Goal: Information Seeking & Learning: Learn about a topic

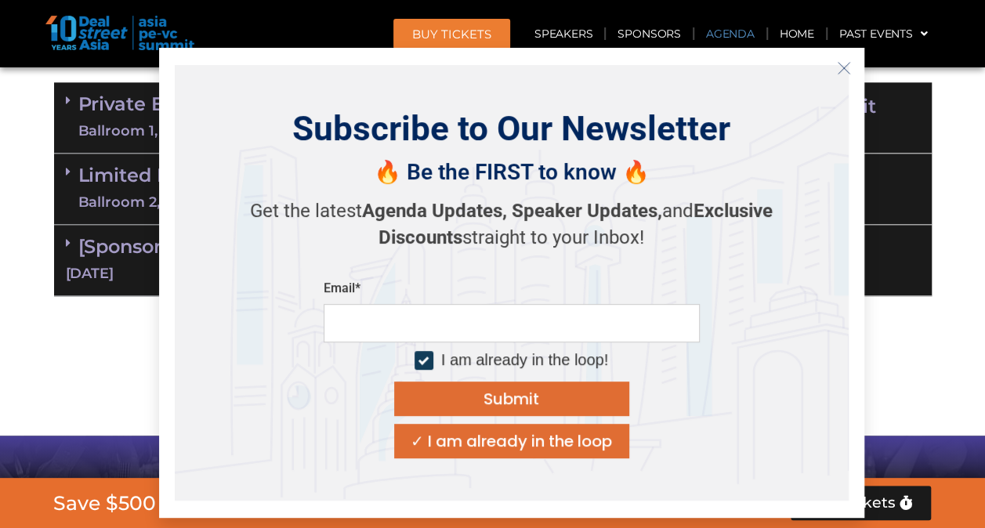
scroll to position [1097, 0]
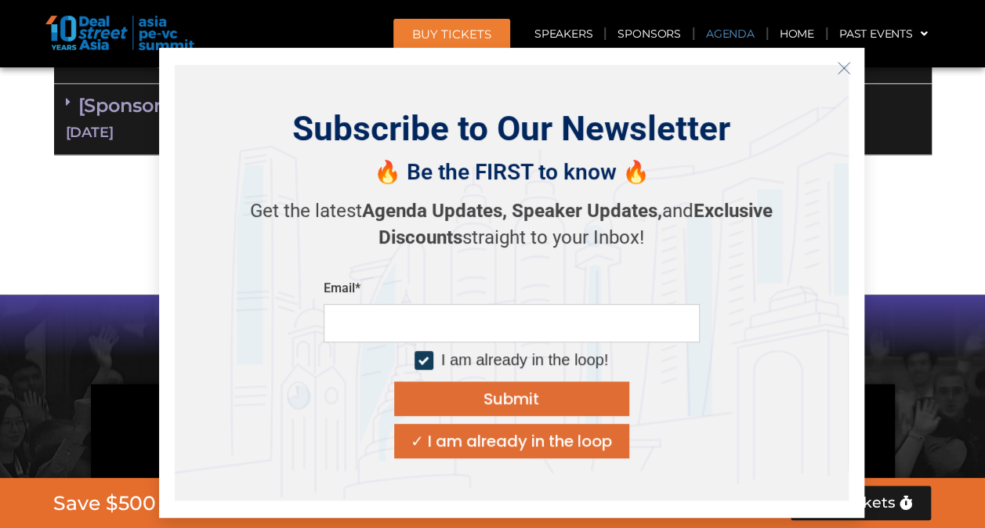
click at [846, 68] on icon "Close" at bounding box center [844, 68] width 14 height 14
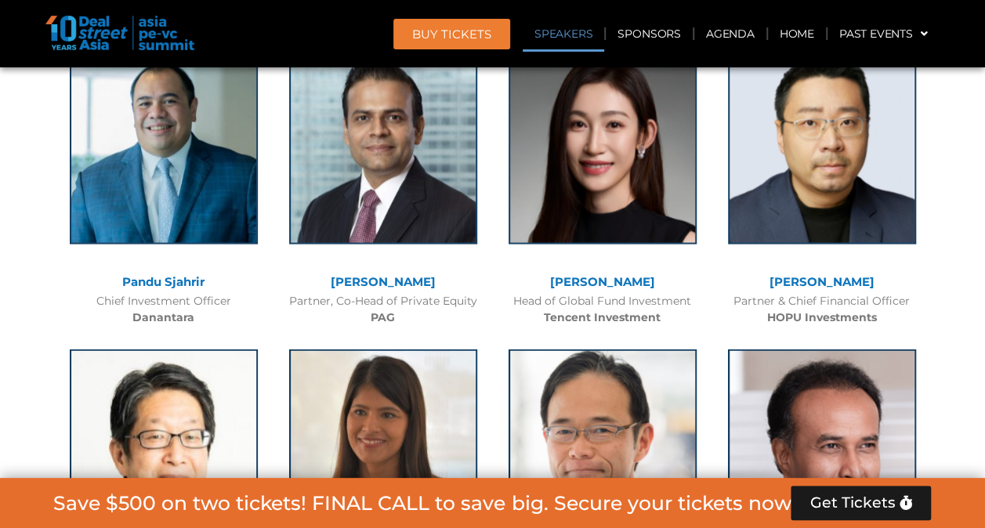
scroll to position [1802, 0]
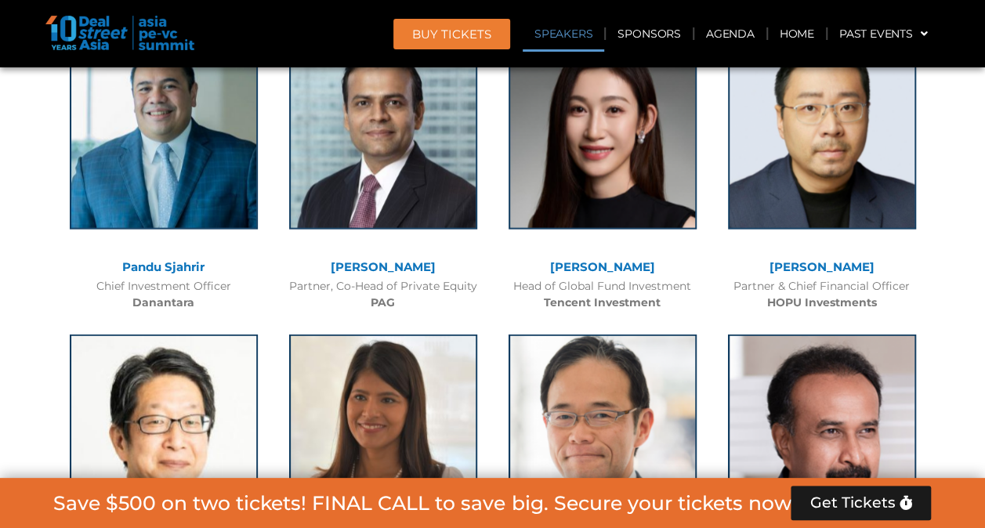
click at [166, 259] on link "Pandu Sjahrir" at bounding box center [163, 266] width 82 height 15
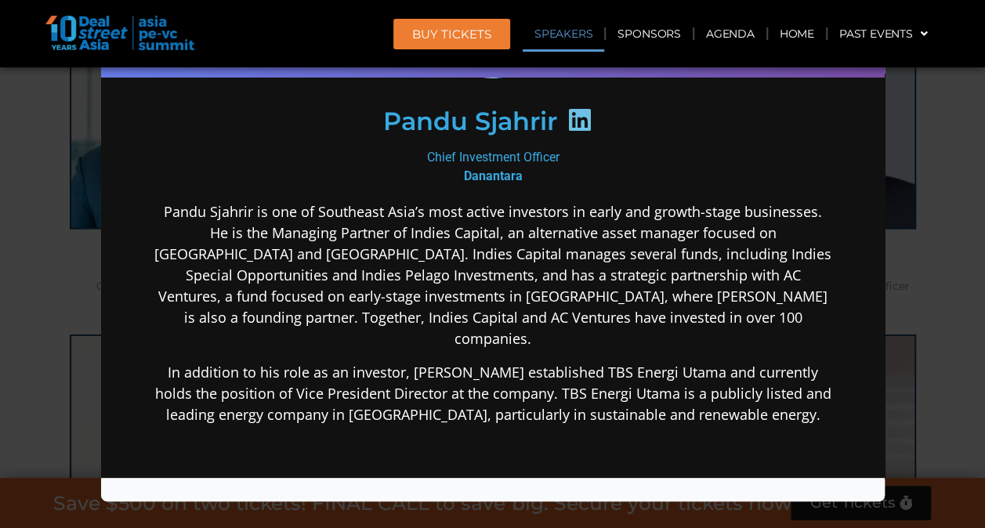
scroll to position [313, 0]
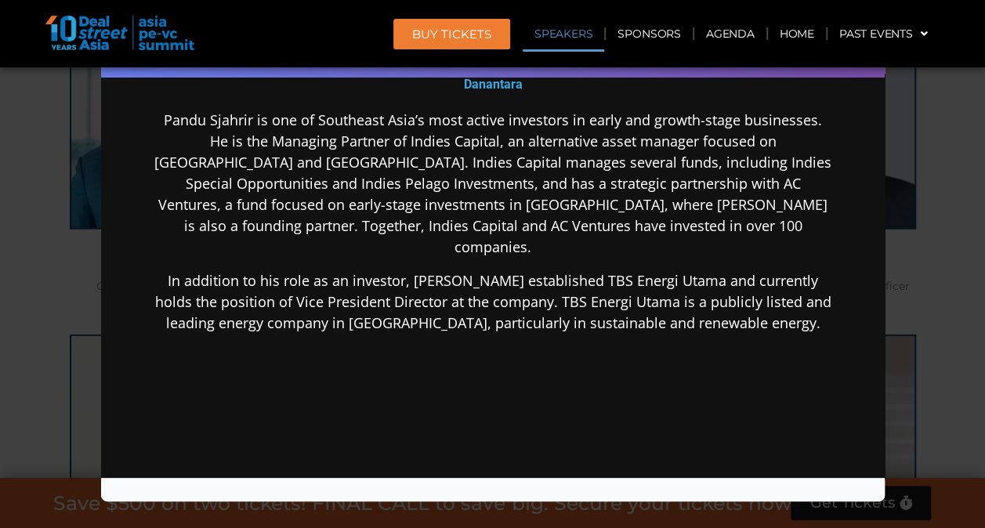
click at [9, 269] on div "Speaker Profile ×" at bounding box center [492, 264] width 985 height 528
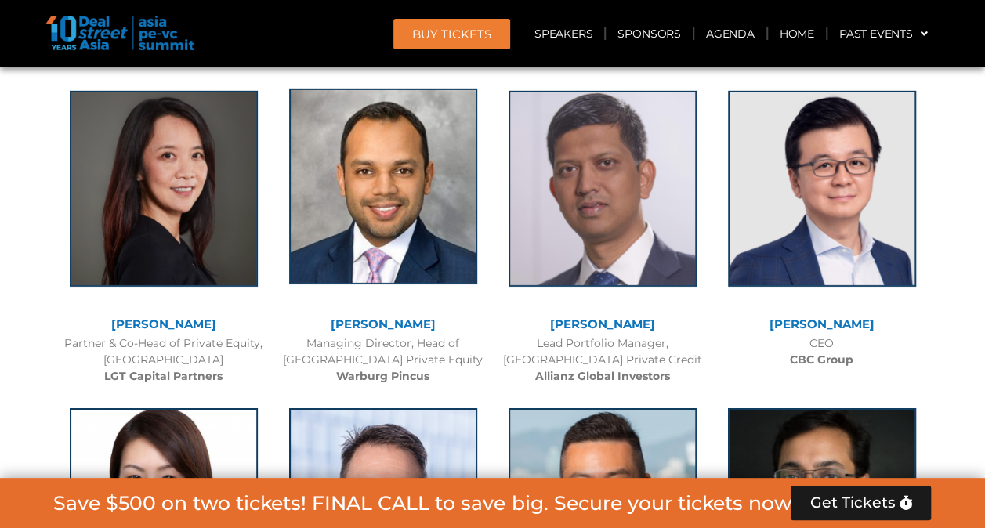
scroll to position [2429, 0]
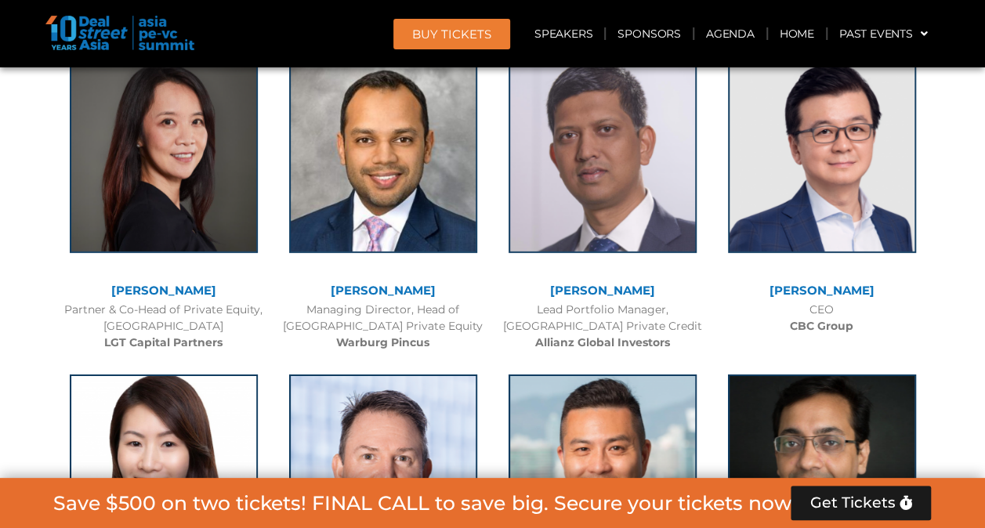
click at [161, 288] on link "[PERSON_NAME]" at bounding box center [163, 290] width 105 height 15
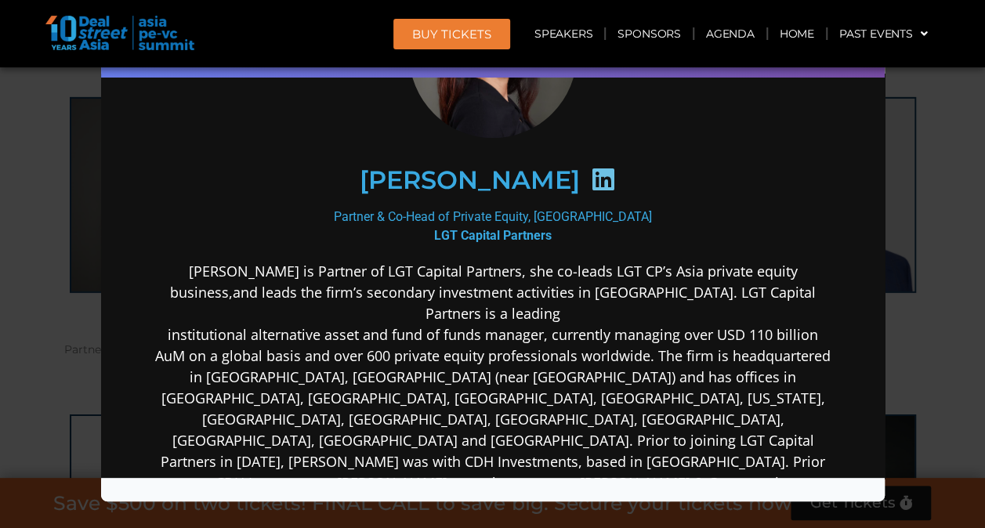
scroll to position [2272, 0]
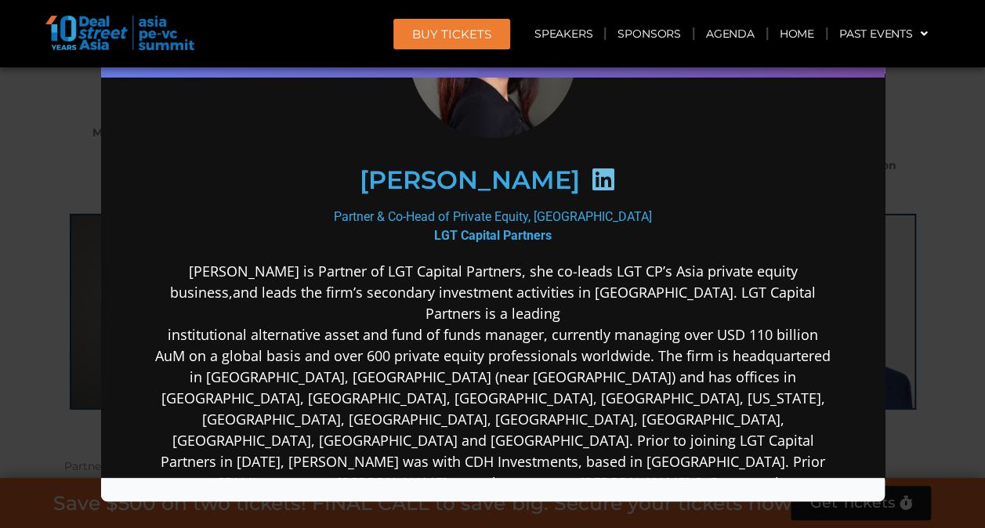
click at [44, 322] on div "Speaker Profile ×" at bounding box center [492, 264] width 985 height 528
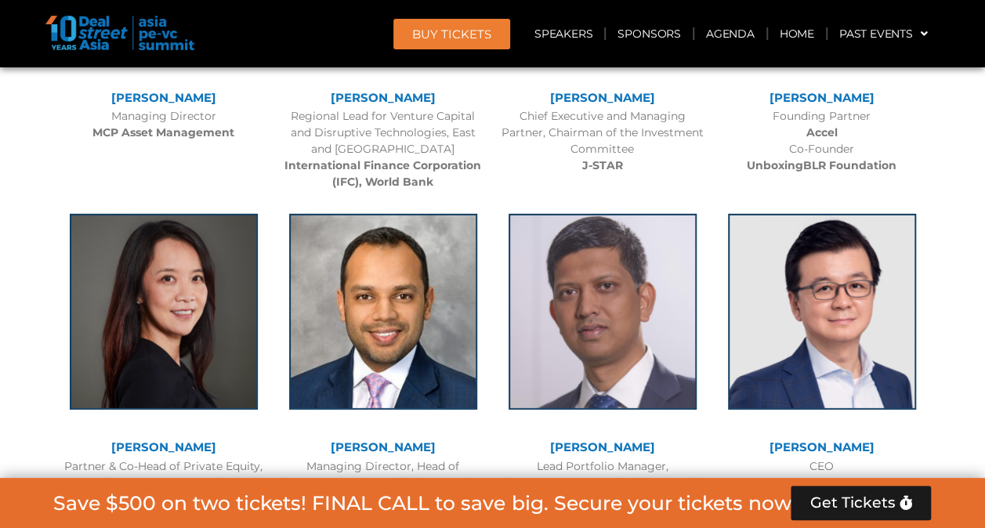
scroll to position [2429, 0]
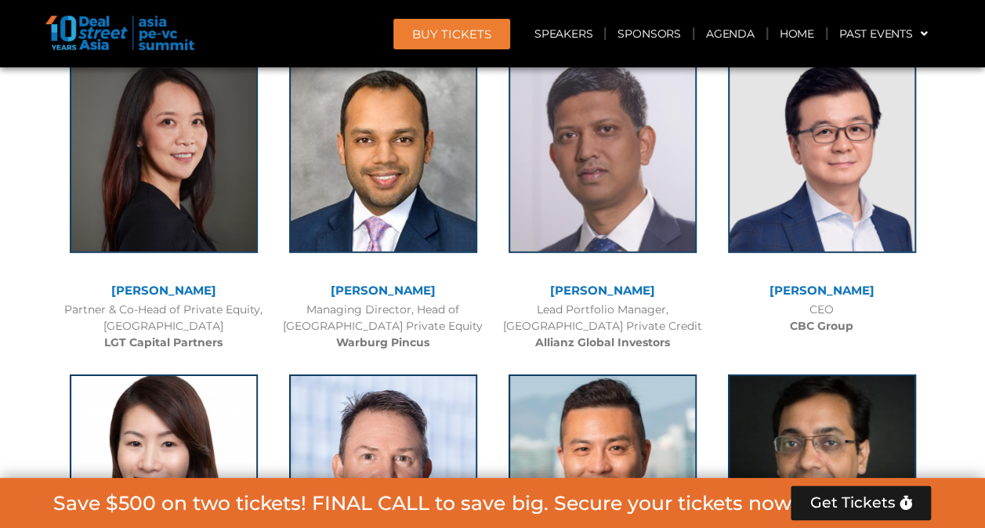
click at [599, 284] on link "[PERSON_NAME]" at bounding box center [602, 290] width 105 height 15
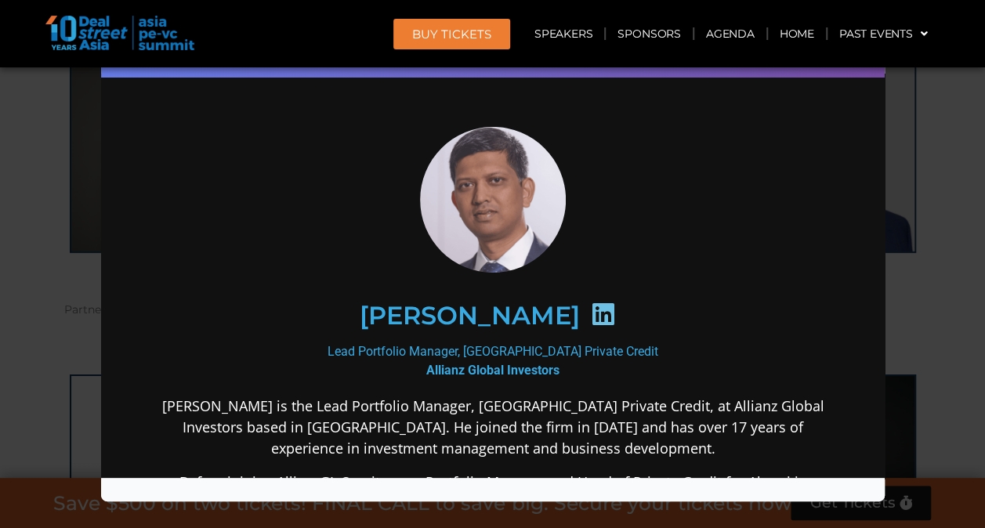
scroll to position [157, 0]
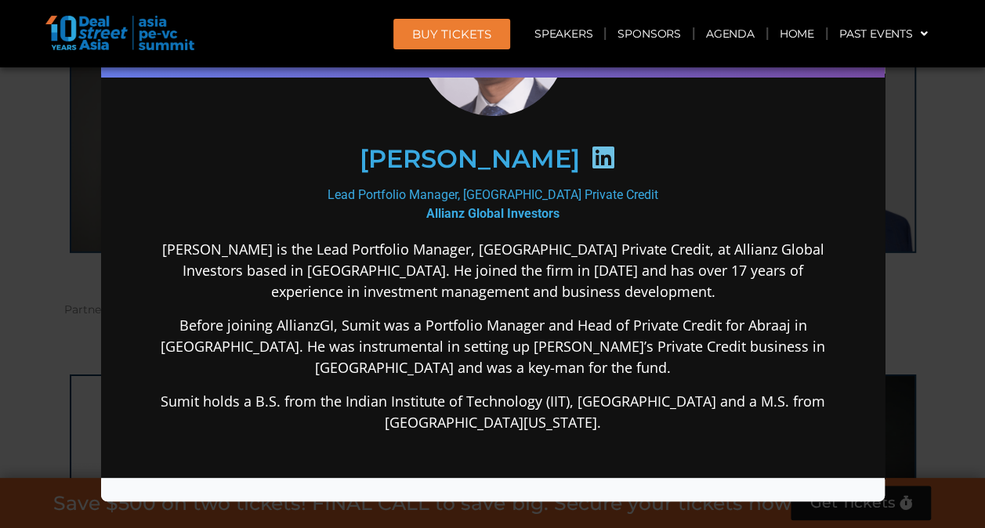
click at [20, 240] on div "Speaker Profile ×" at bounding box center [492, 264] width 985 height 528
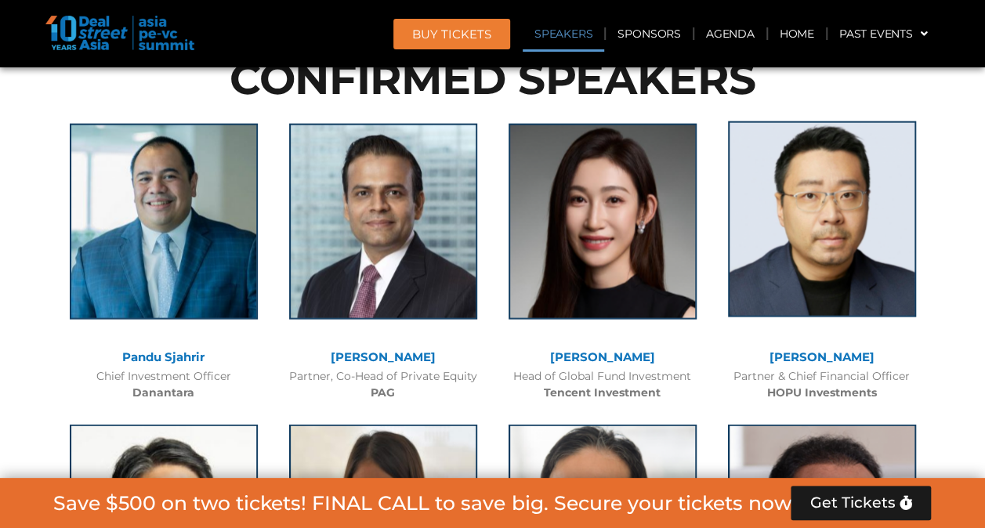
scroll to position [1880, 0]
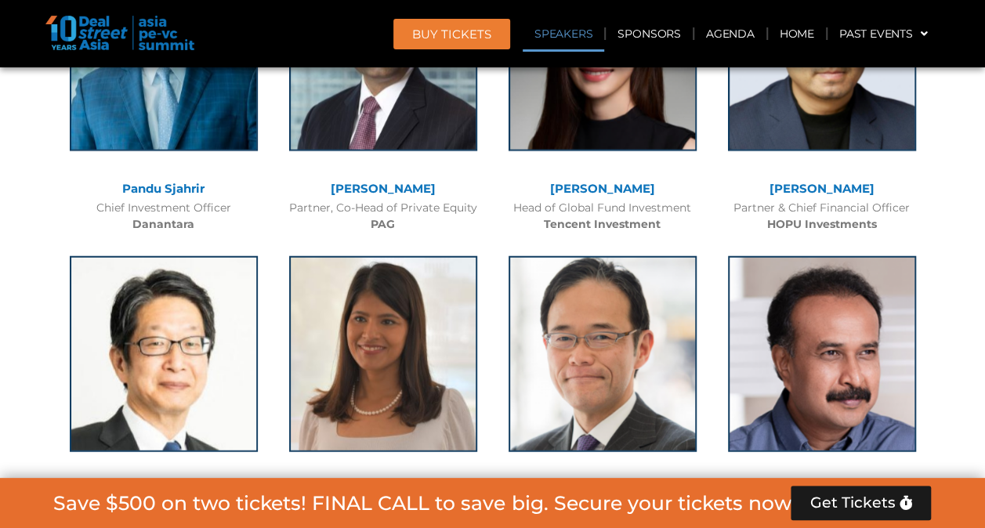
click at [830, 186] on link "[PERSON_NAME]" at bounding box center [821, 188] width 105 height 15
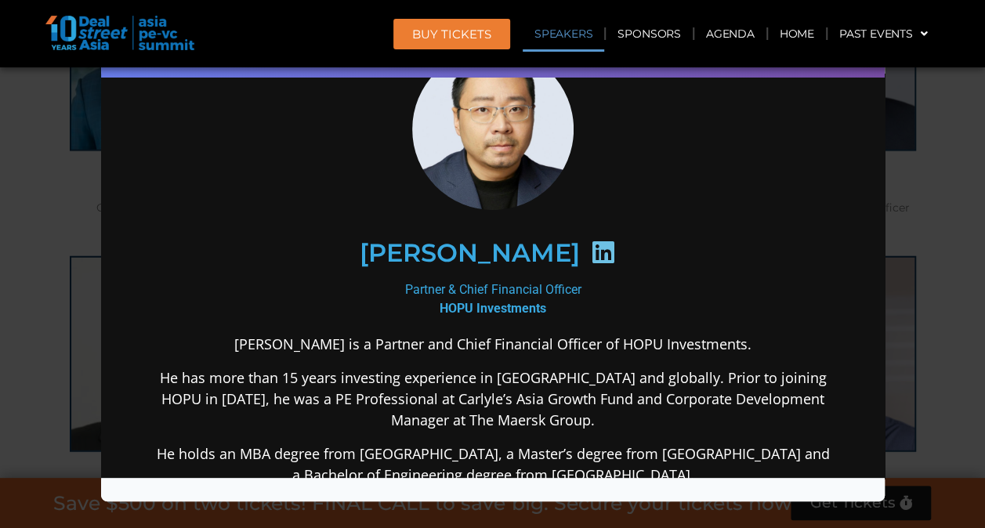
scroll to position [157, 0]
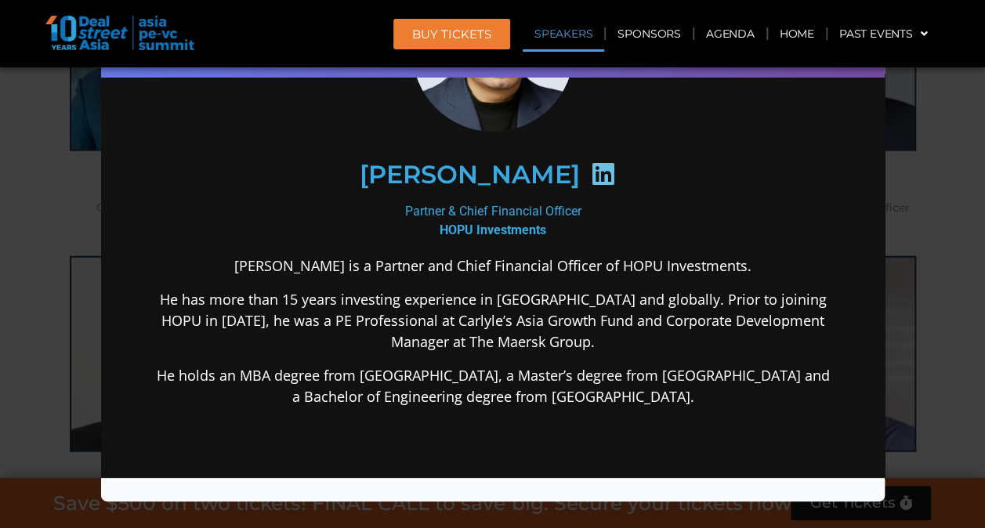
click at [35, 266] on div "Speaker Profile ×" at bounding box center [492, 264] width 985 height 528
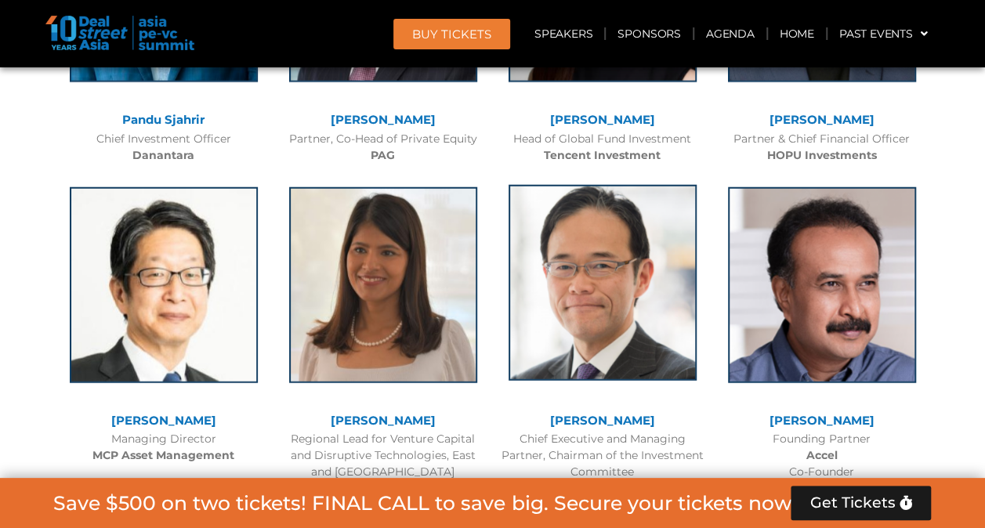
scroll to position [2037, 0]
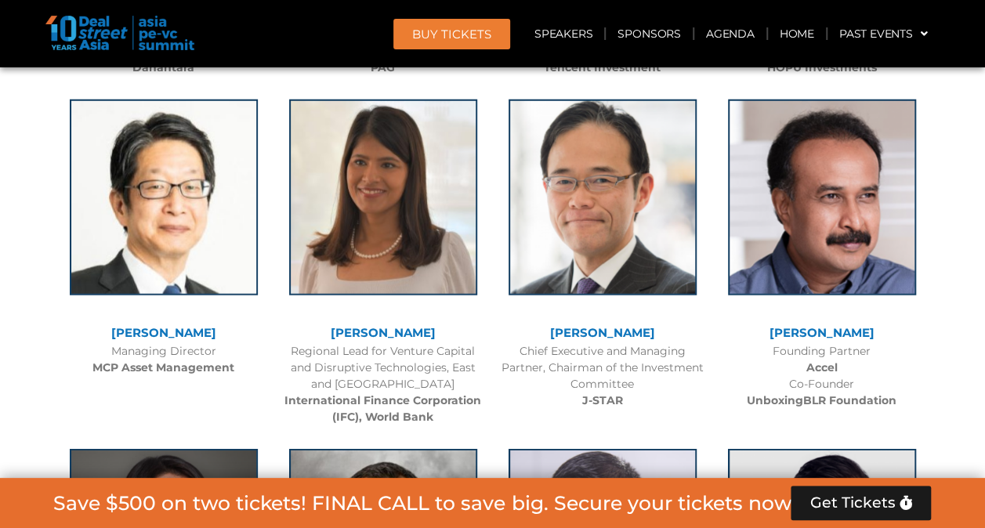
click at [173, 330] on link "[PERSON_NAME]" at bounding box center [163, 332] width 105 height 15
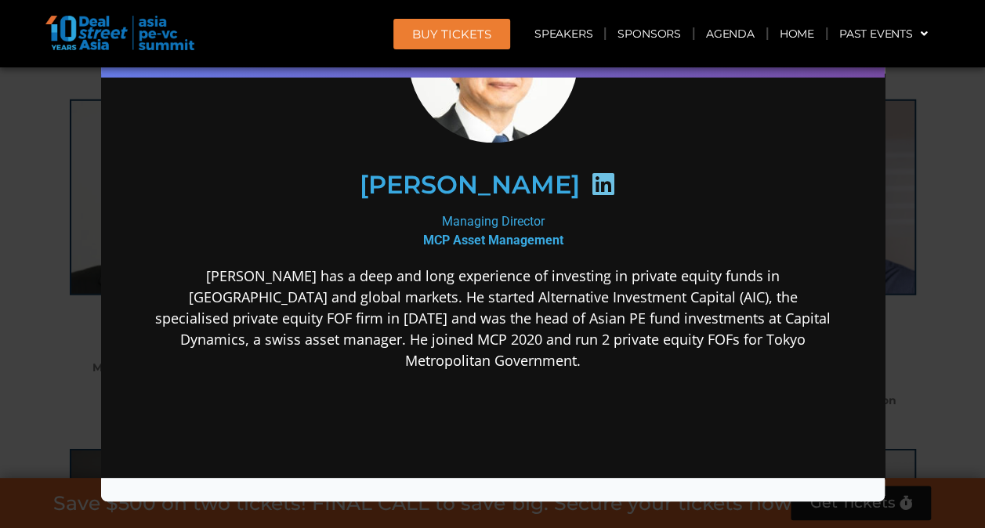
scroll to position [157, 0]
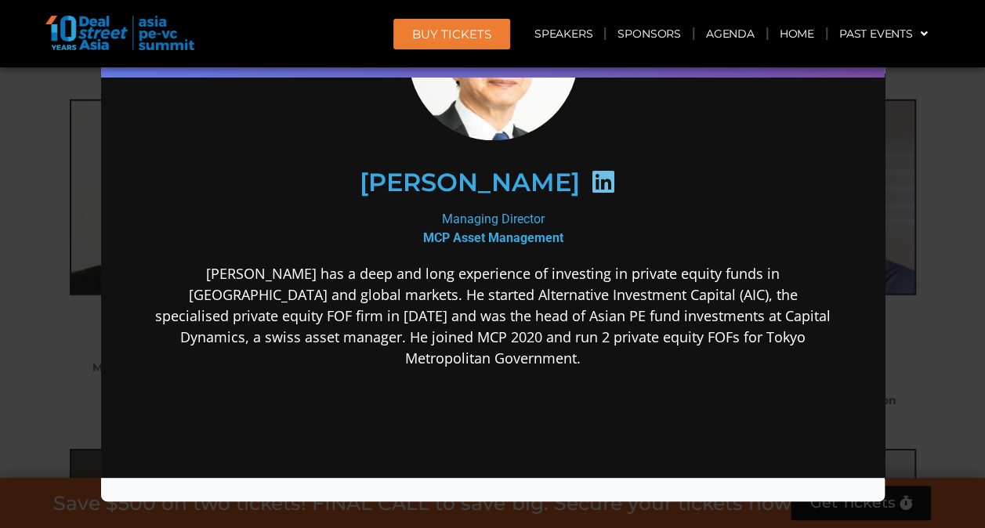
click at [942, 268] on div "Speaker Profile ×" at bounding box center [492, 264] width 985 height 528
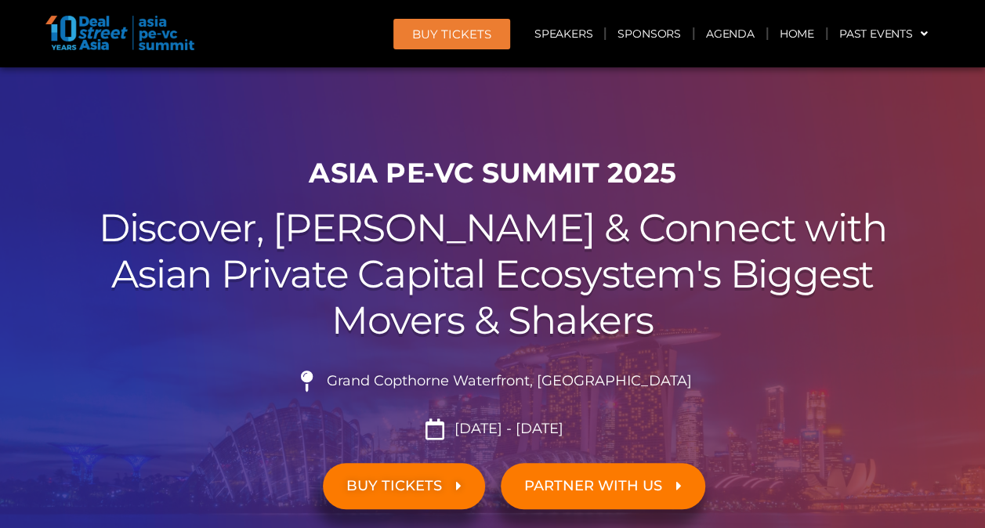
scroll to position [0, 0]
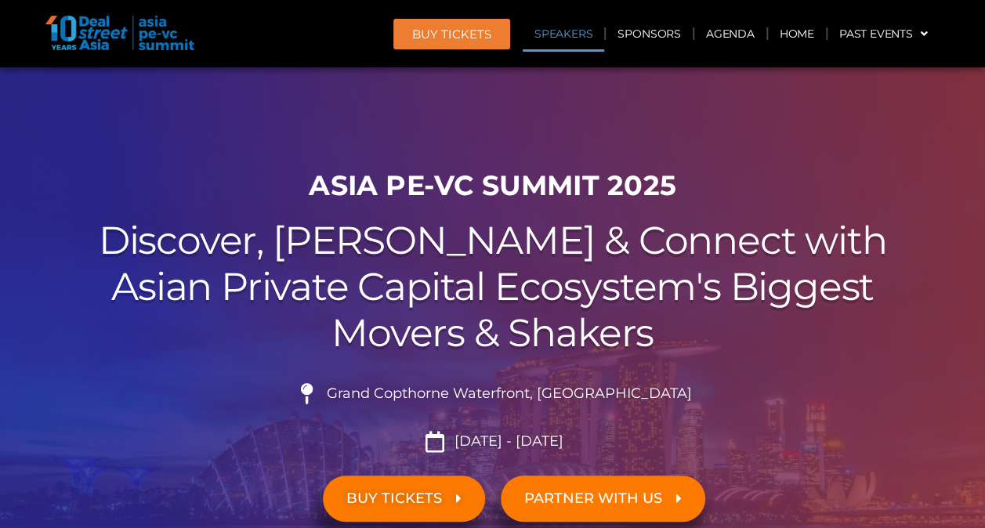
click at [572, 38] on link "Speakers" at bounding box center [563, 34] width 81 height 36
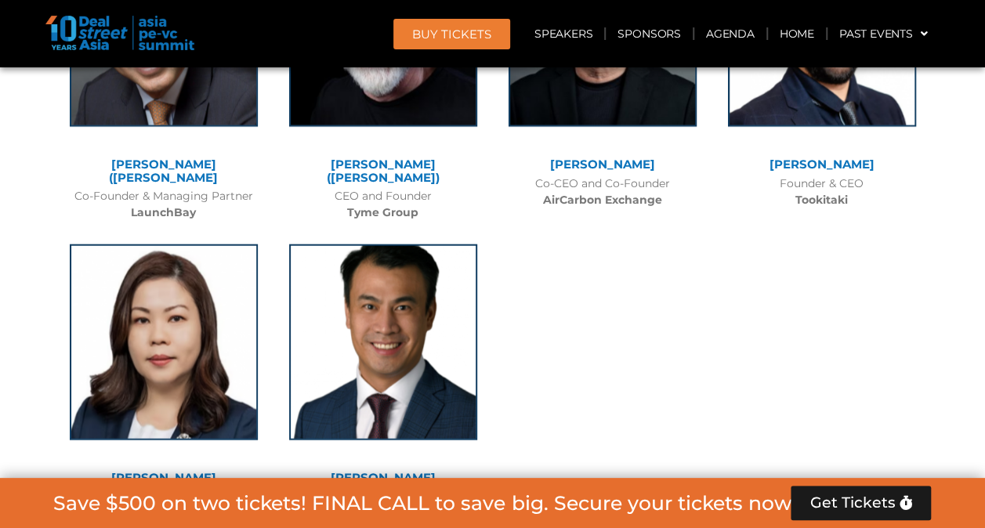
scroll to position [10548, 0]
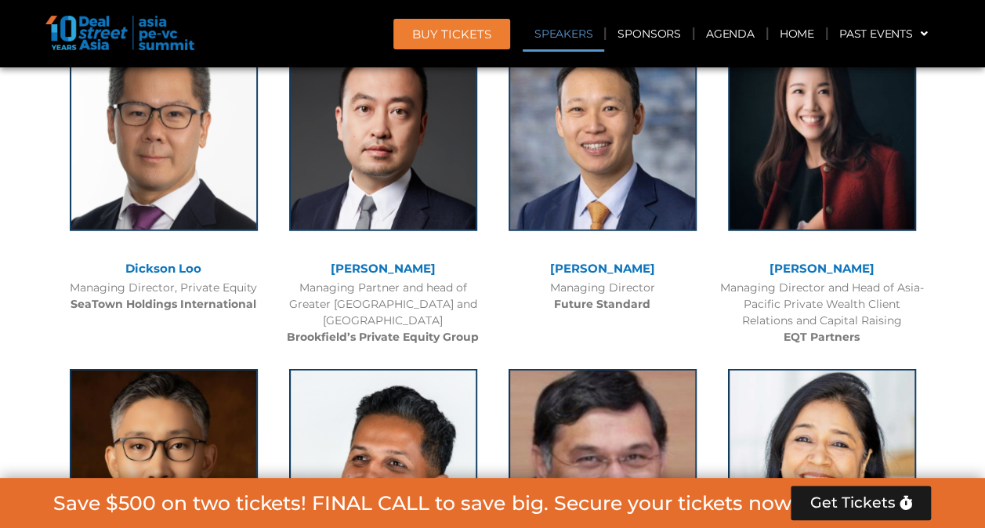
click at [552, 34] on link "Speakers" at bounding box center [563, 34] width 81 height 36
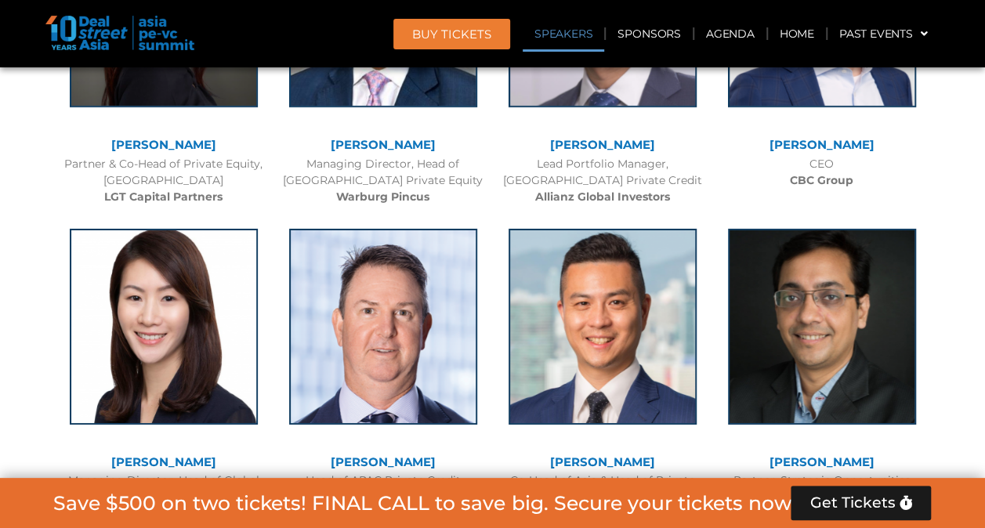
scroll to position [1700, 0]
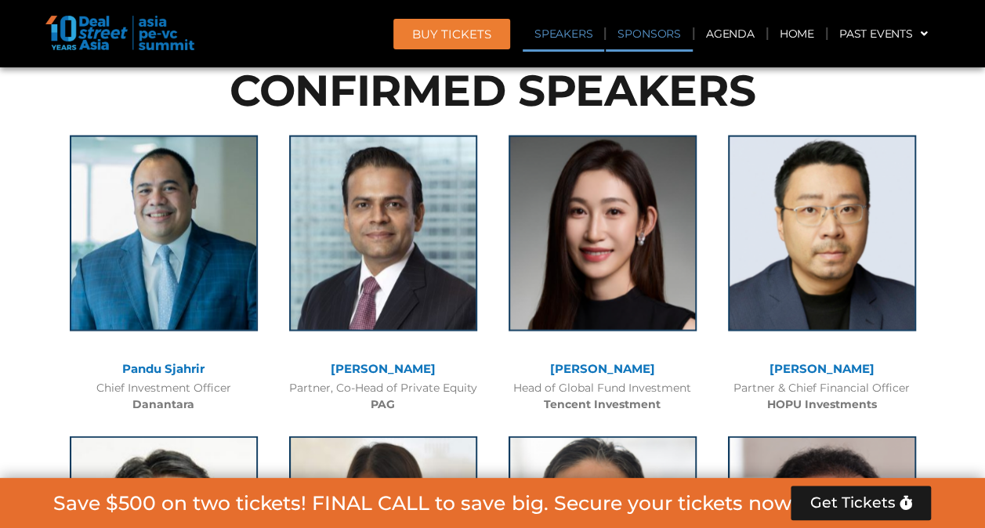
click at [642, 40] on link "Sponsors" at bounding box center [649, 34] width 86 height 36
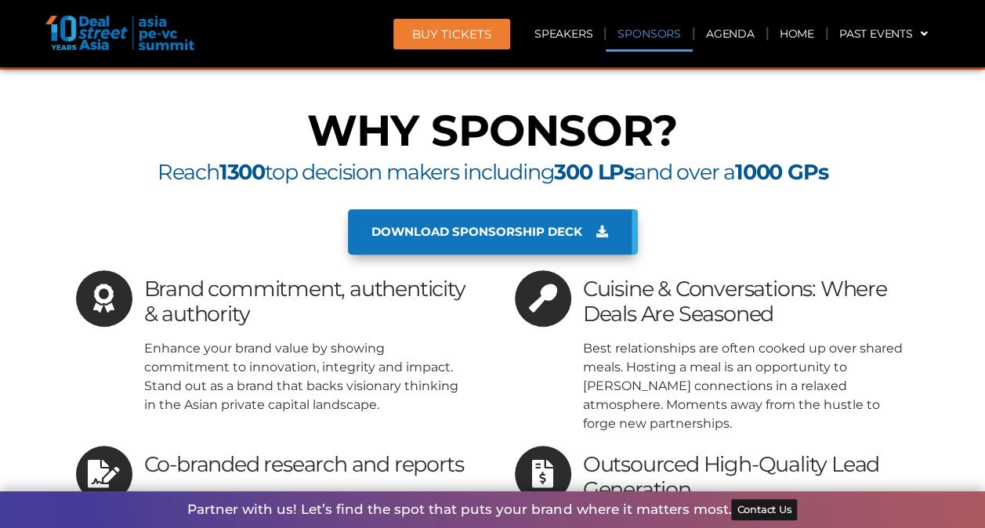
scroll to position [16201, 0]
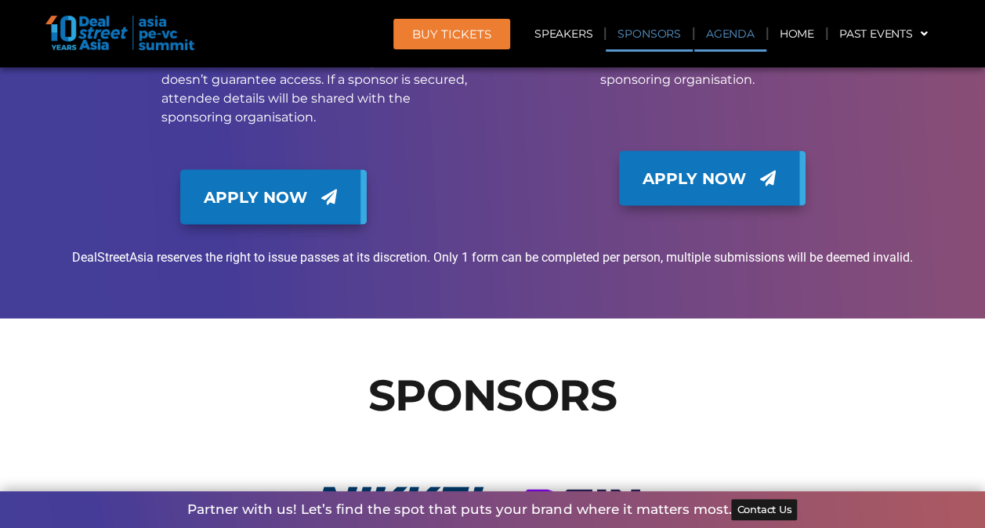
click at [735, 31] on link "Agenda" at bounding box center [730, 34] width 72 height 36
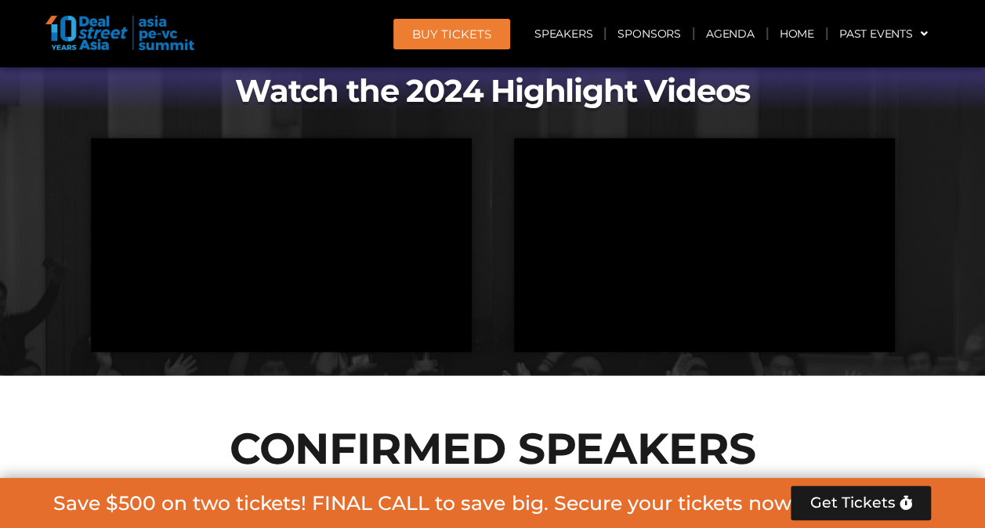
scroll to position [819, 0]
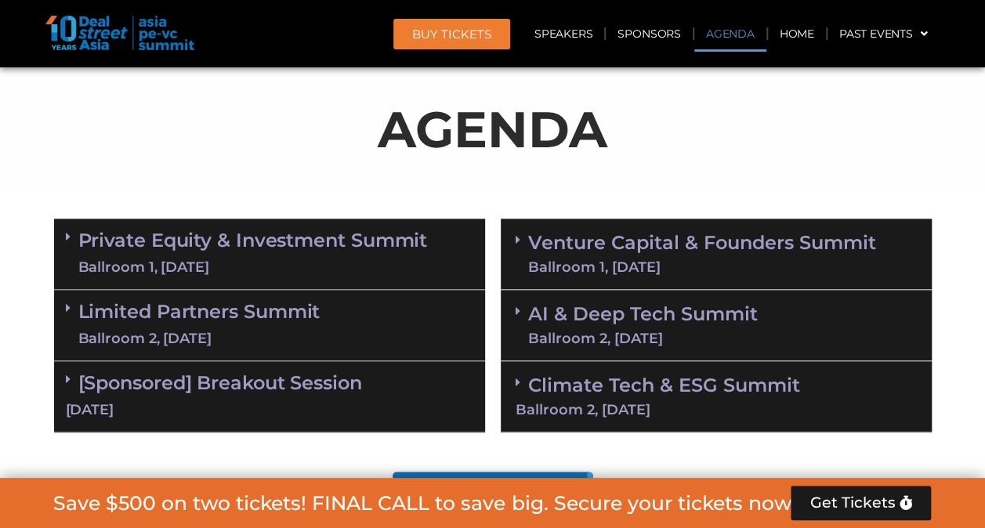
click at [352, 246] on link "Private Equity & Investment Summit Ballroom 1, [DATE]" at bounding box center [252, 253] width 349 height 47
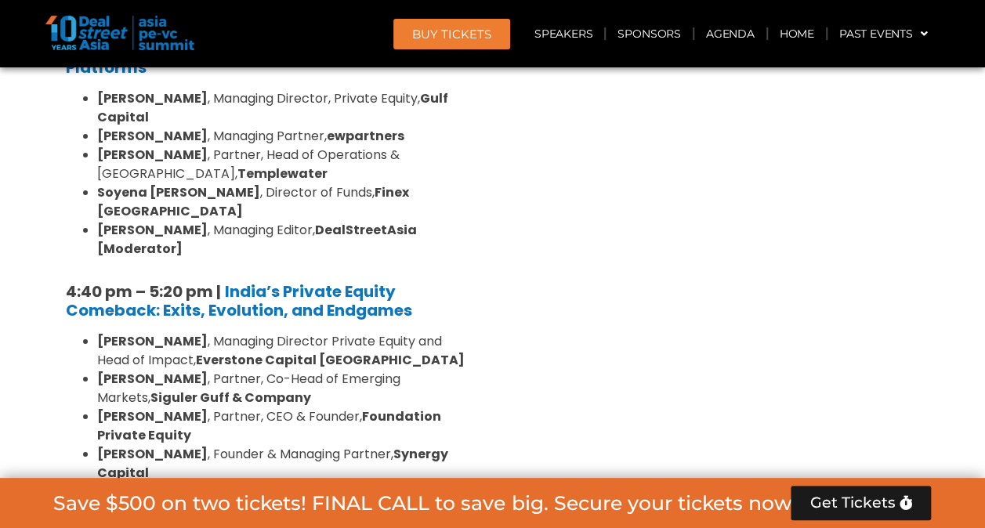
scroll to position [3013, 0]
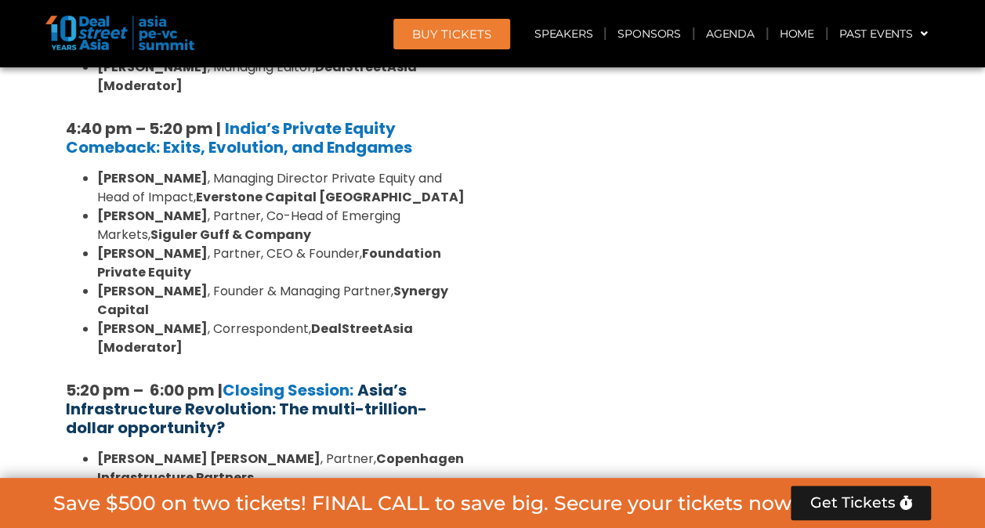
click at [183, 379] on strong "Asia’s Infrastructure Revolution: The multi-trillion-dollar opportunity?" at bounding box center [246, 409] width 361 height 60
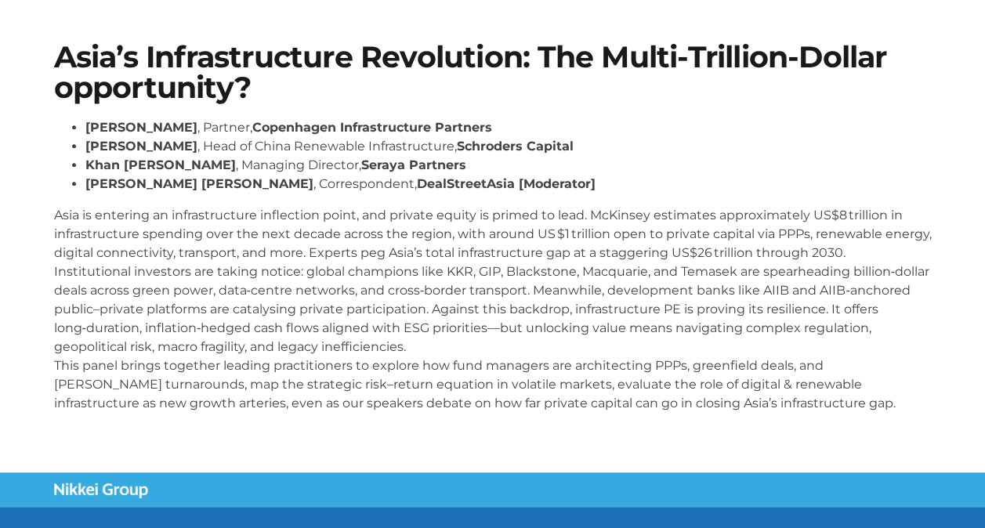
scroll to position [313, 0]
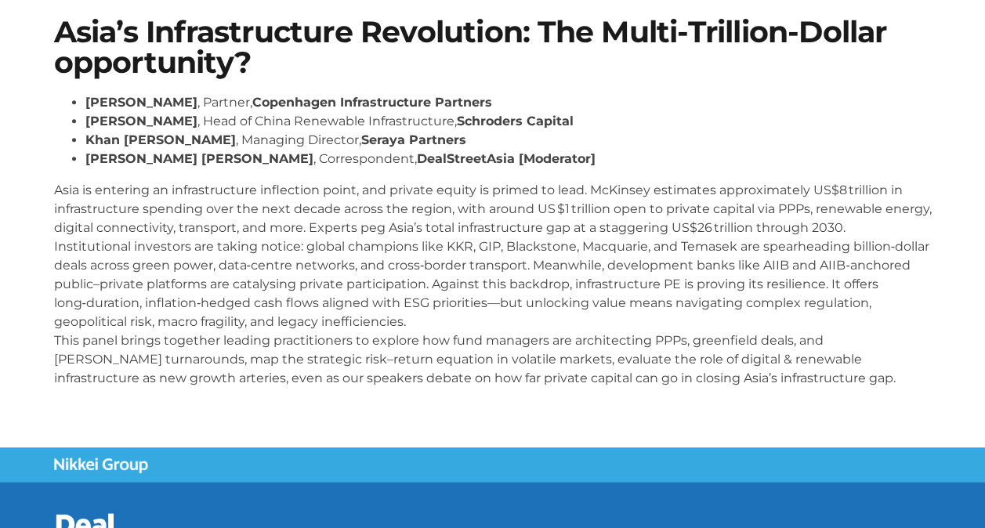
click at [457, 121] on strong "Schroders Capital" at bounding box center [515, 121] width 117 height 15
click at [423, 150] on li "[PERSON_NAME] [PERSON_NAME] , Correspondent, DealStreetAsia [Moderator]" at bounding box center [508, 159] width 846 height 19
drag, startPoint x: 216, startPoint y: 102, endPoint x: 486, endPoint y: 107, distance: 269.5
click at [486, 107] on li "[PERSON_NAME] , Partner, Copenhagen Infrastructure Partners" at bounding box center [508, 102] width 846 height 19
copy strong "Copenhagen Infrastructure Partners"
